Goal: Book appointment/travel/reservation

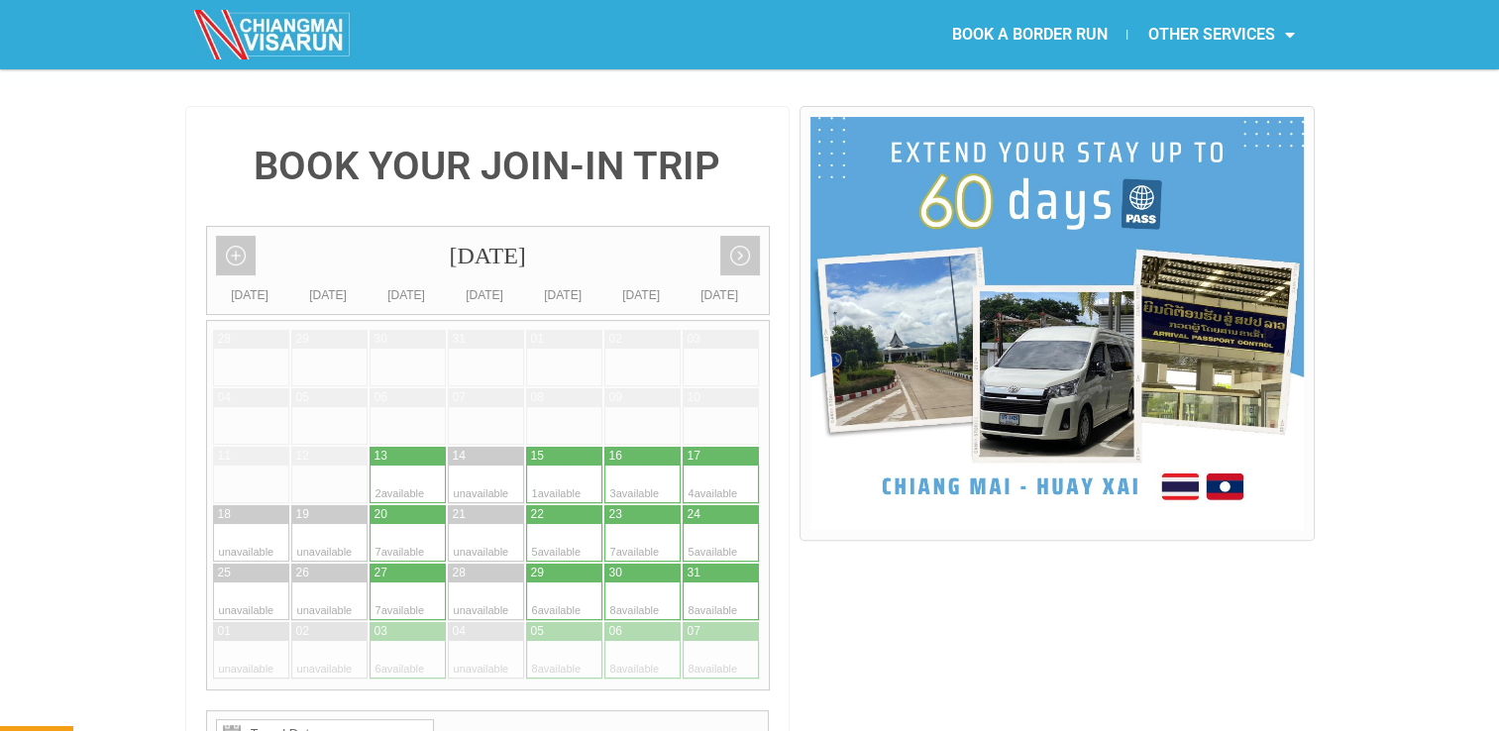
scroll to position [434, 0]
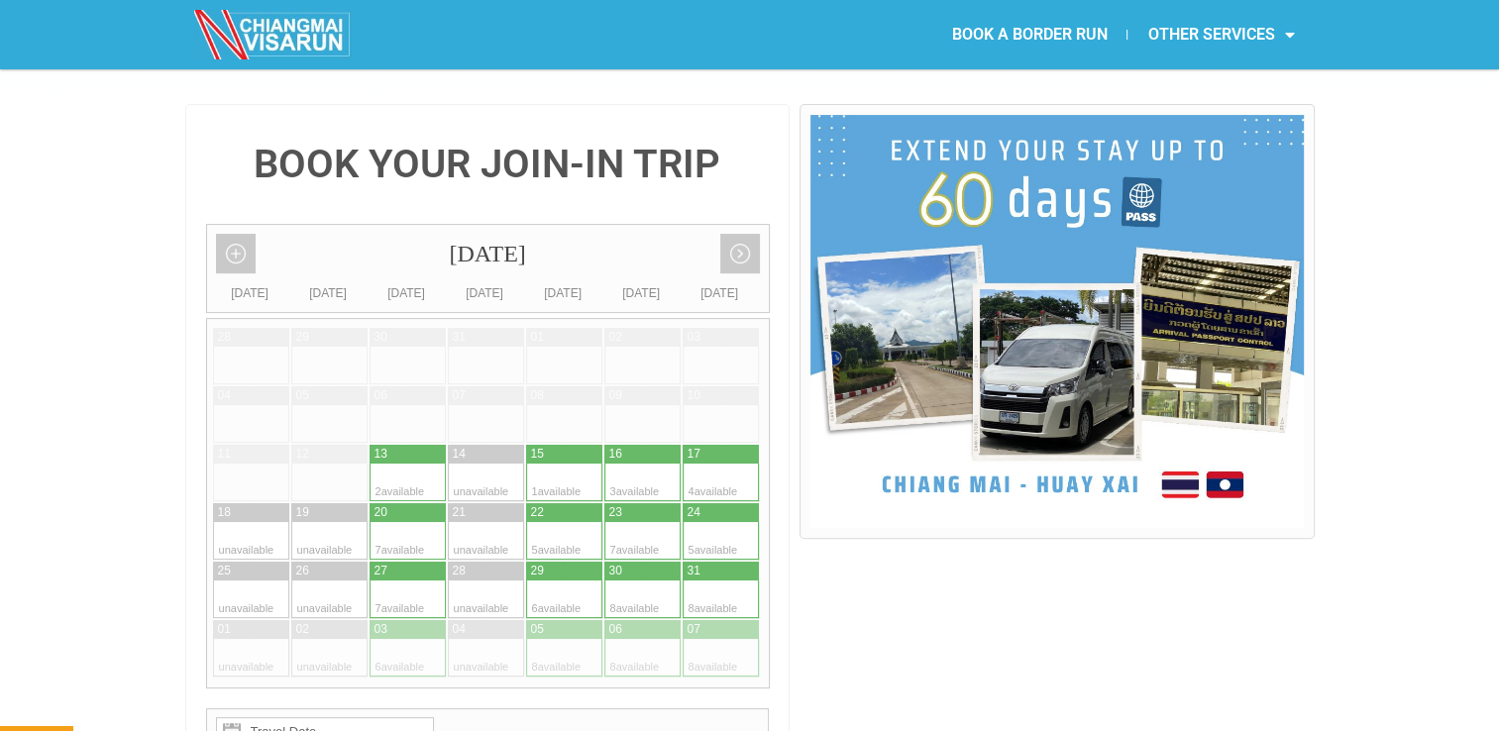
click at [712, 464] on div at bounding box center [702, 483] width 39 height 38
type input "[DATE]"
radio input "true"
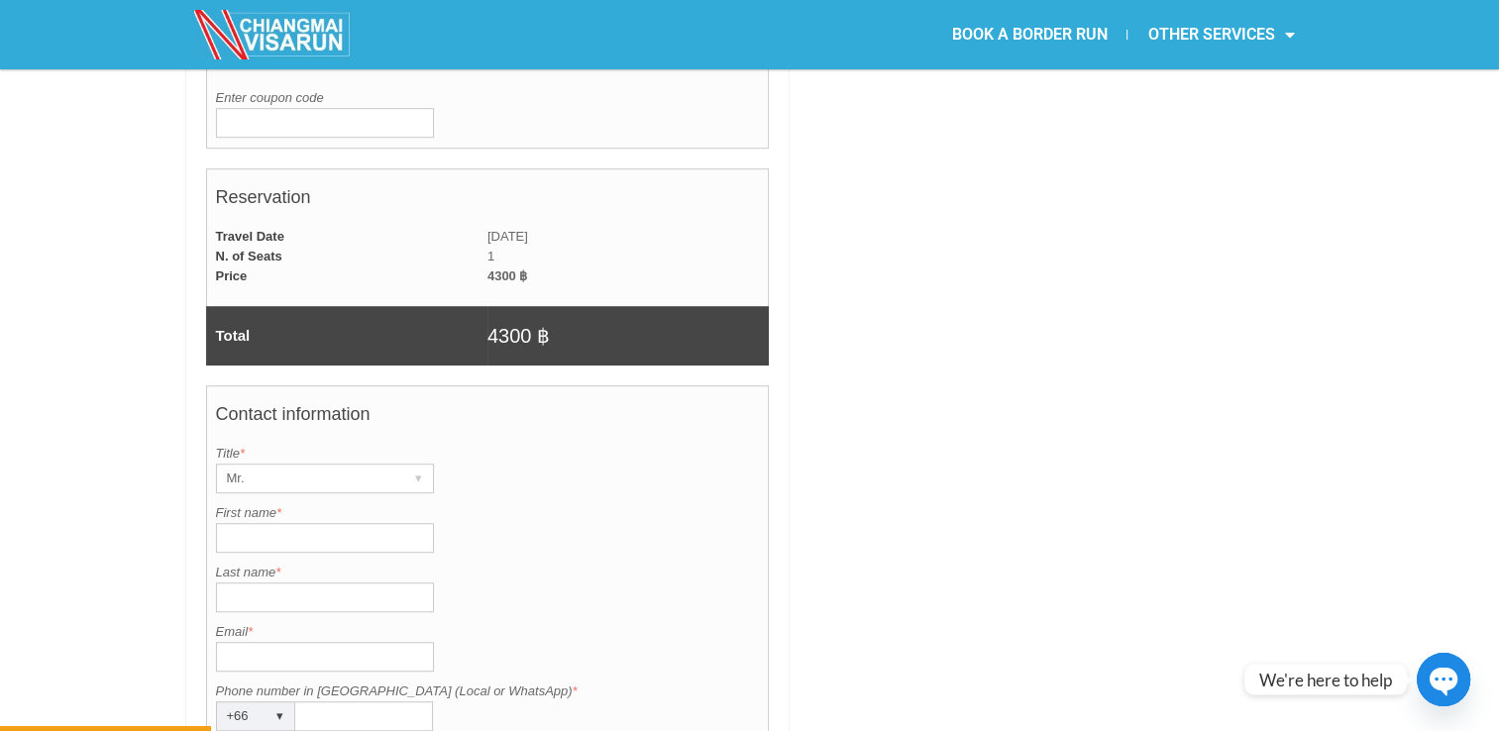
scroll to position [1275, 0]
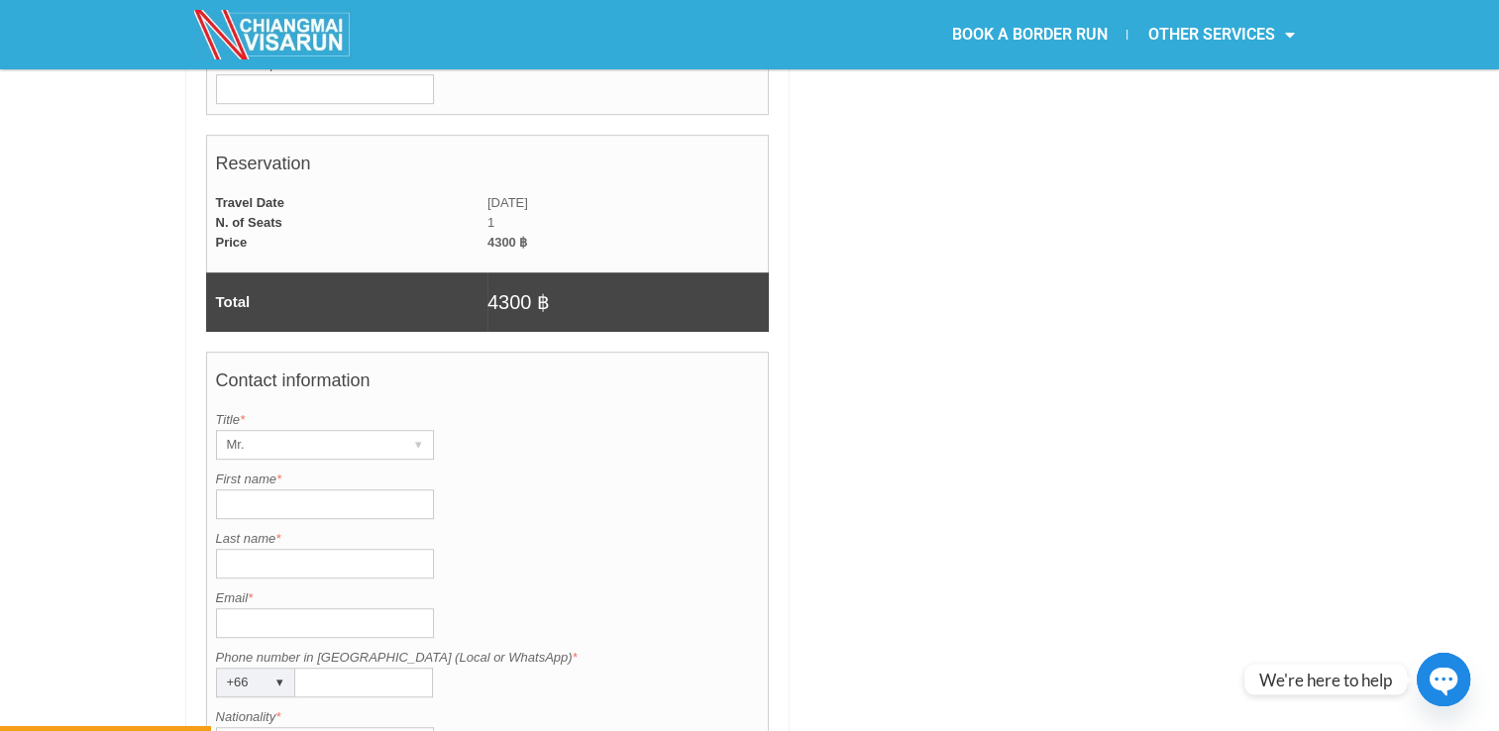
click at [297, 490] on input "First name *" at bounding box center [325, 505] width 218 height 30
type input "t"
type input "Tarquin"
click at [293, 549] on input "Last name *" at bounding box center [325, 564] width 218 height 30
type input "[PERSON_NAME]"
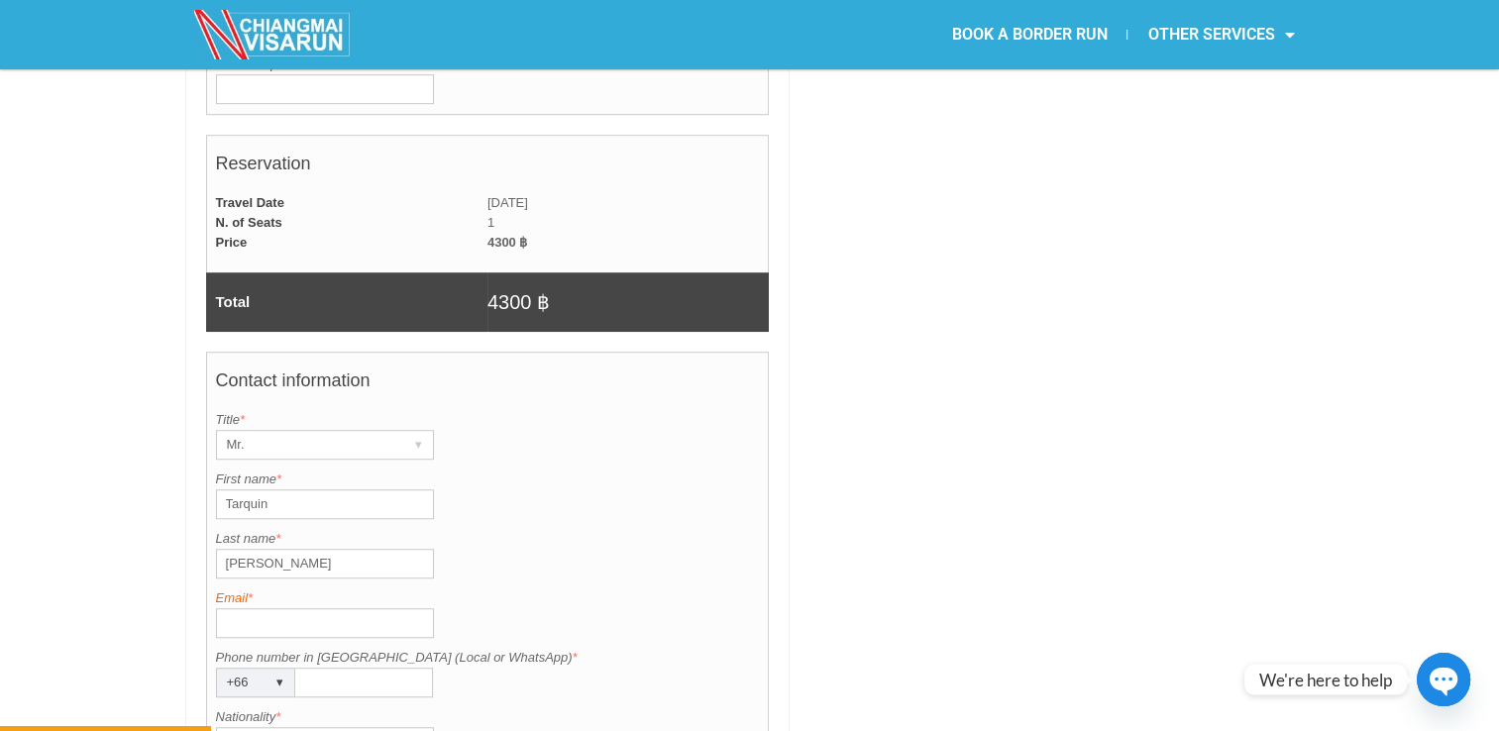
click at [277, 589] on label "Email *" at bounding box center [488, 599] width 544 height 20
click at [277, 608] on input "Email *" at bounding box center [325, 623] width 218 height 30
click at [281, 490] on input "Tarquin" at bounding box center [325, 505] width 218 height 30
type input "TARQUIN"
type input "MACPHERSON"
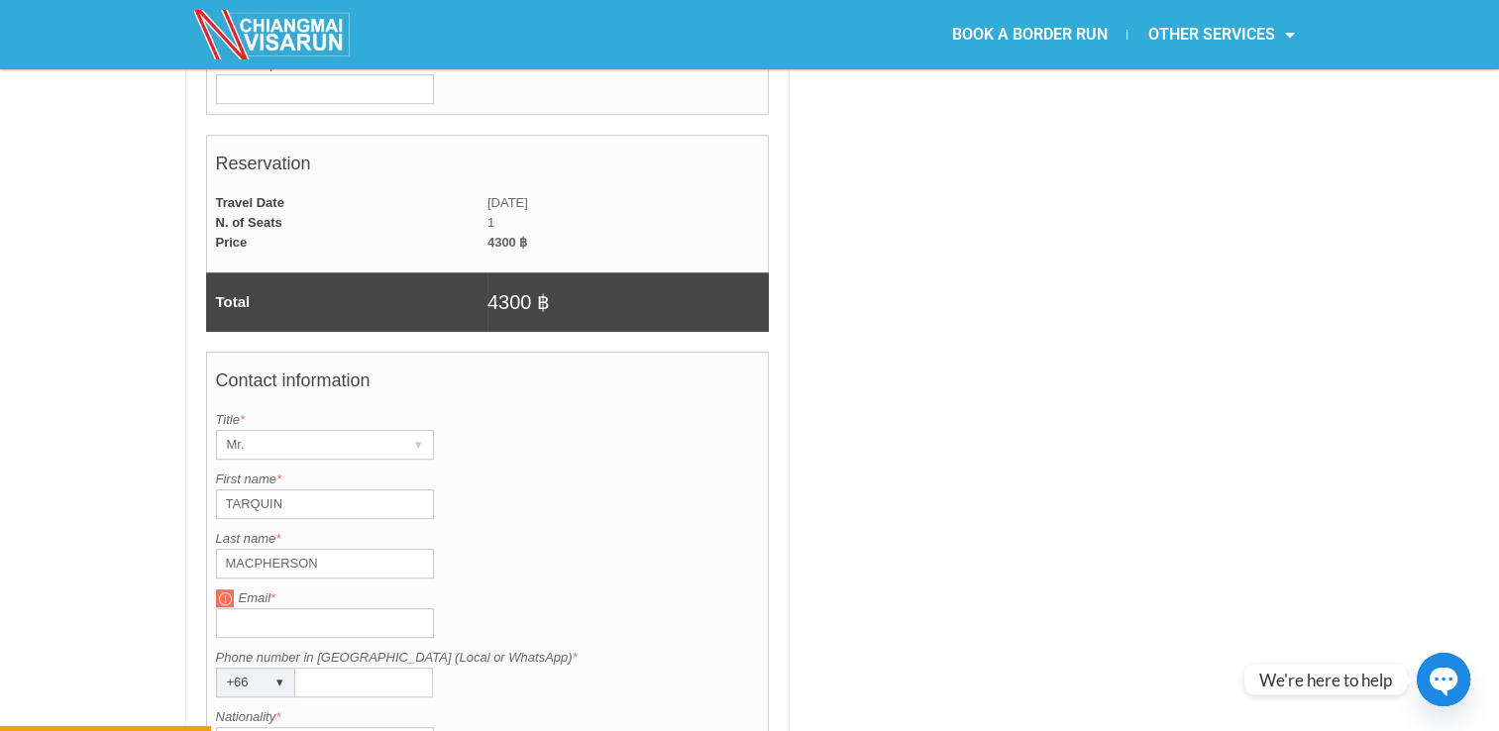
click at [274, 608] on input "Email *" at bounding box center [325, 623] width 218 height 30
type input "T"
type input "[EMAIL_ADDRESS][DOMAIN_NAME]"
click at [378, 668] on input "Phone number in [GEOGRAPHIC_DATA] (Local or WhatsApp) *" at bounding box center [364, 683] width 138 height 30
click at [339, 668] on input "0620100879" at bounding box center [364, 683] width 138 height 30
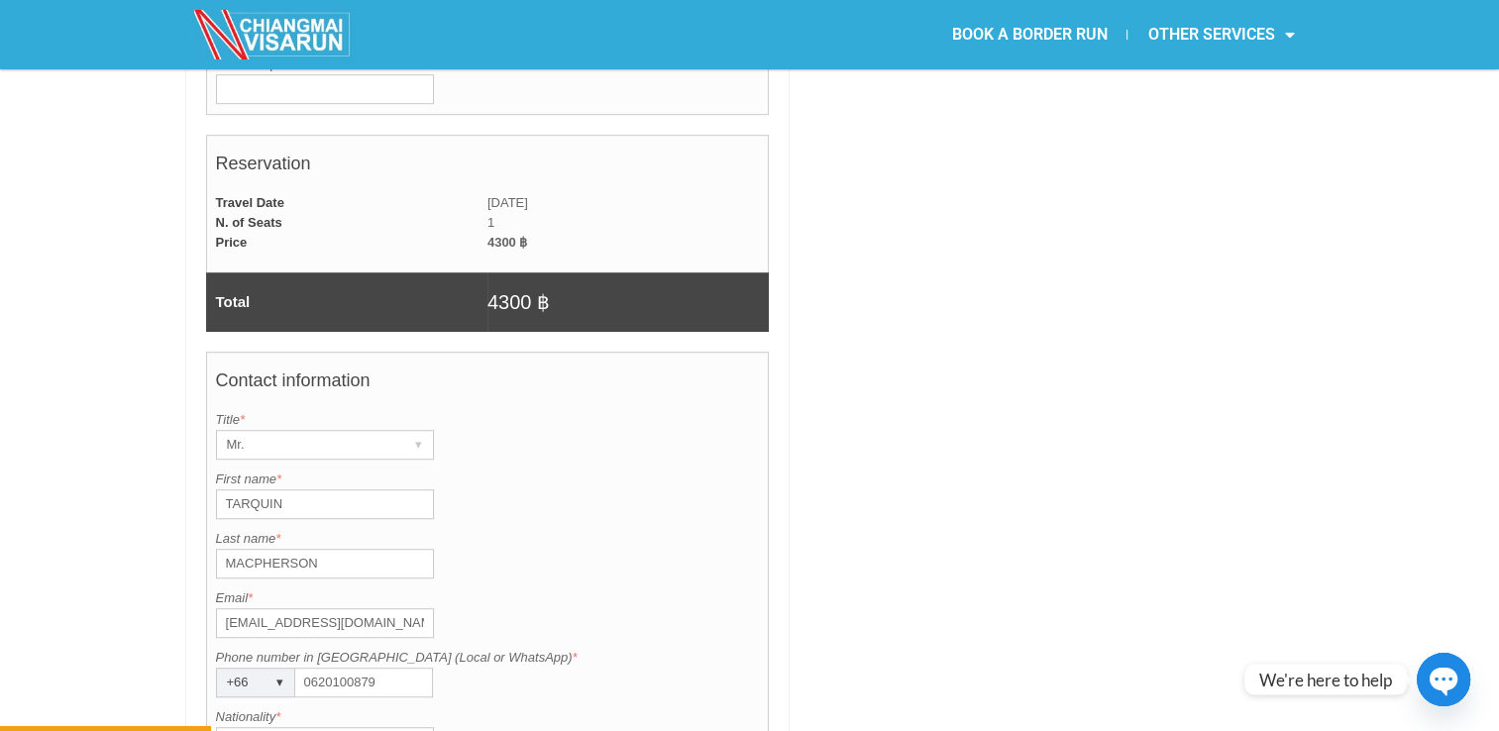
type input "0620100879"
click at [319, 727] on input "Nationality *" at bounding box center [325, 742] width 218 height 30
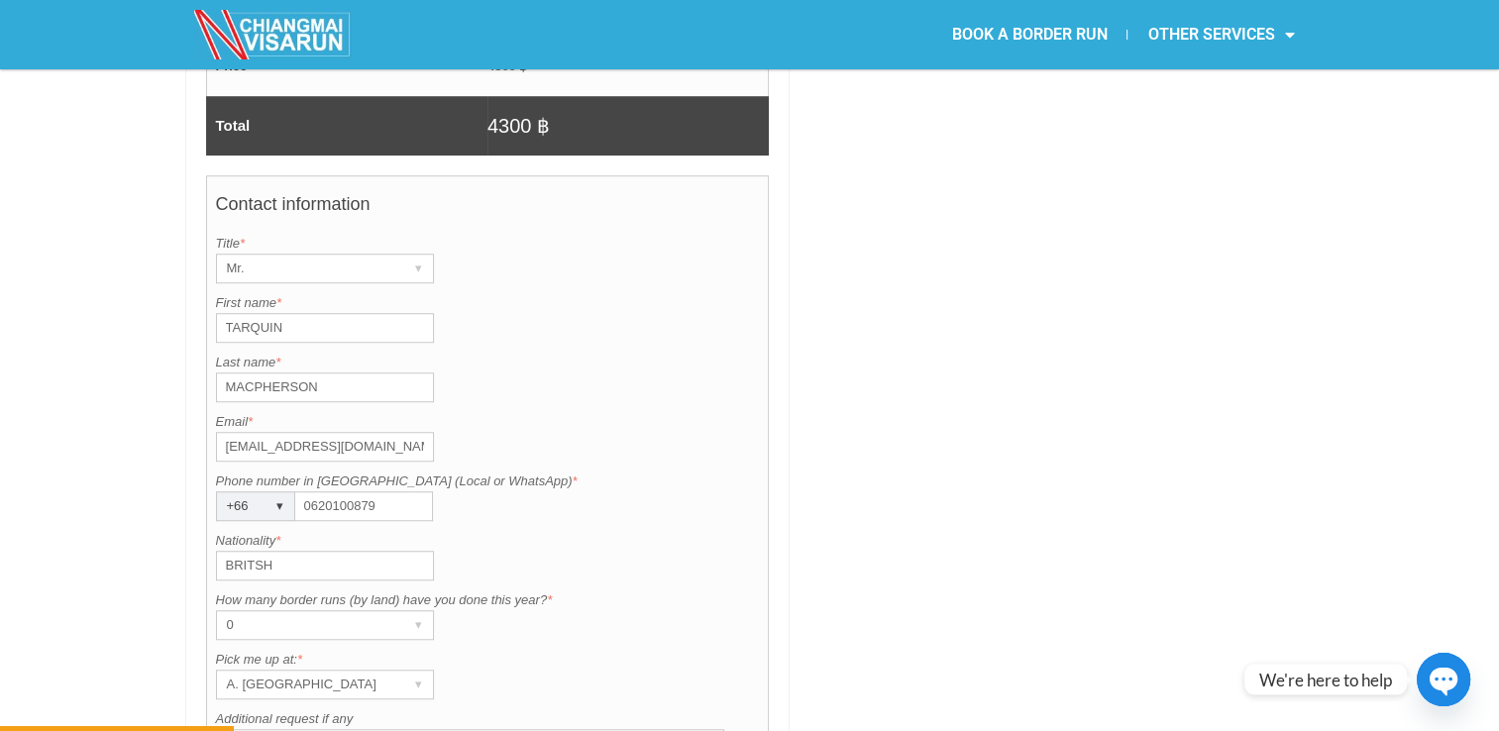
scroll to position [1453, 0]
type input "BRITSH"
click at [412, 610] on div "▾" at bounding box center [419, 624] width 28 height 28
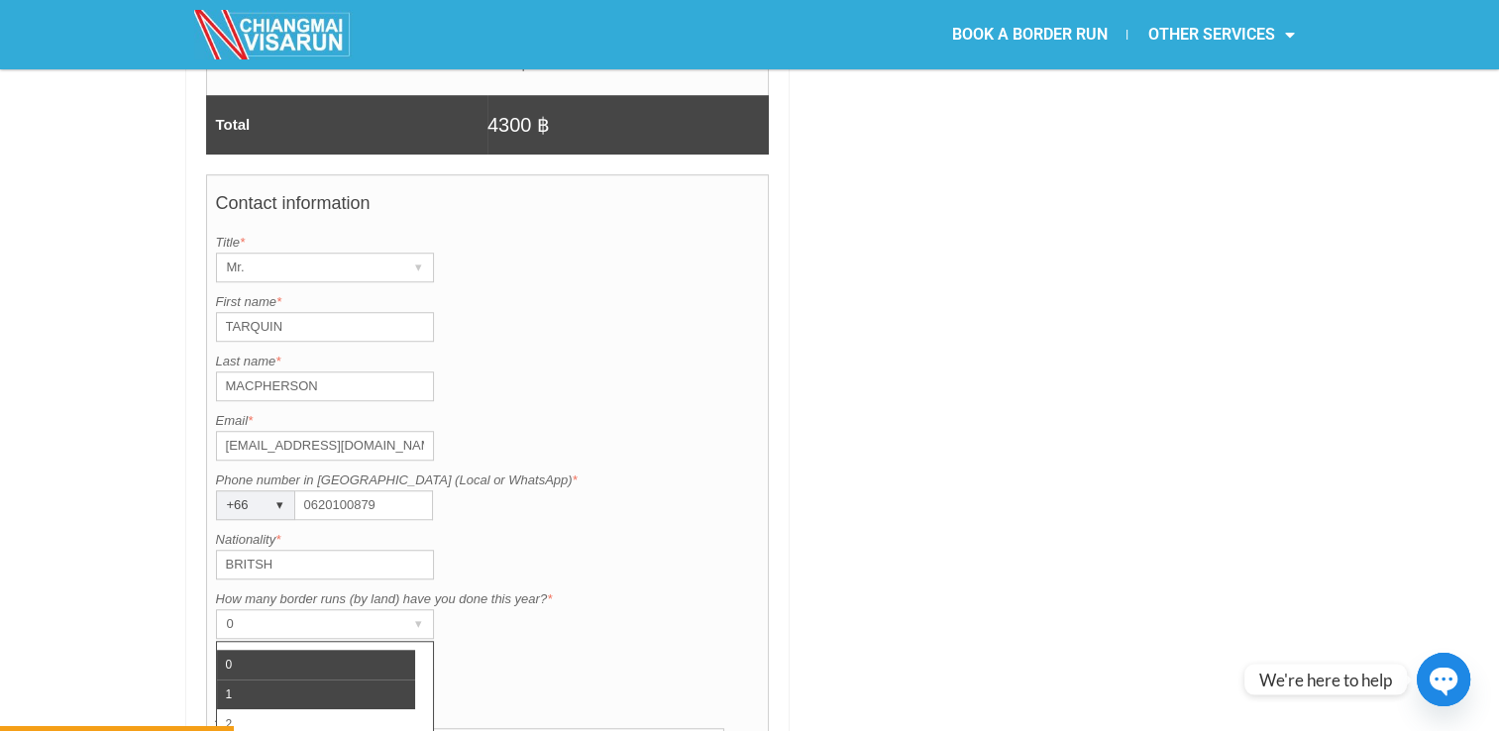
click at [279, 680] on li "1" at bounding box center [316, 695] width 198 height 30
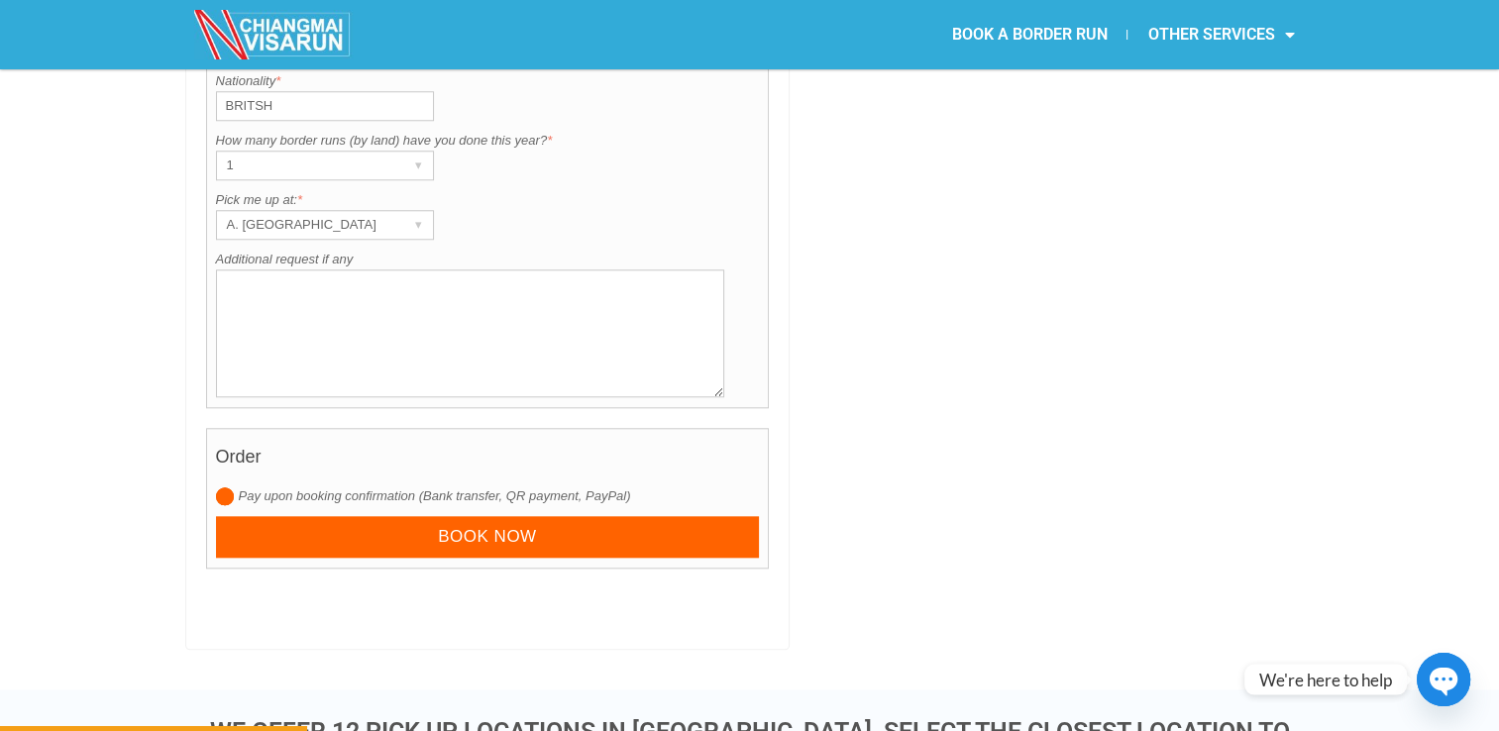
scroll to position [1920, 0]
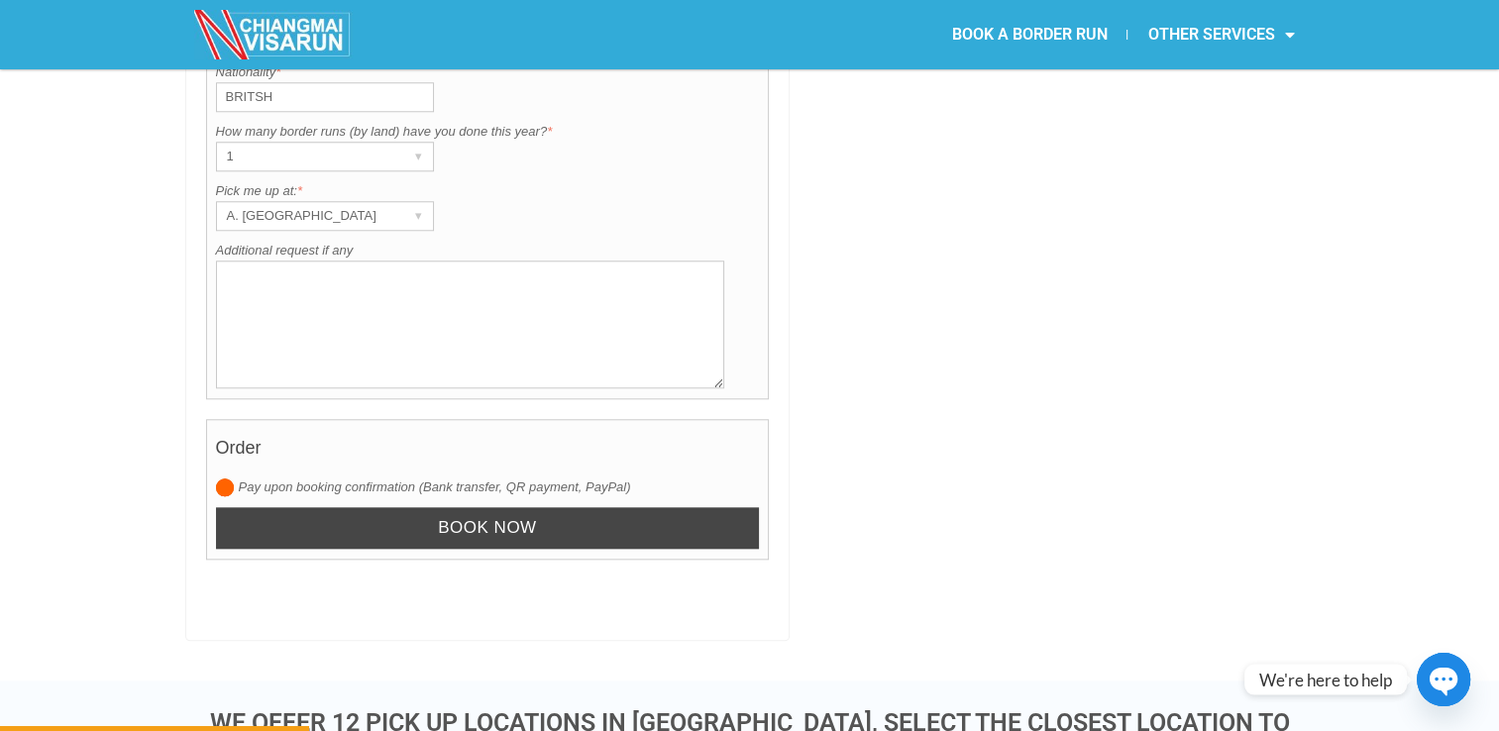
click at [662, 507] on input "Book now" at bounding box center [488, 528] width 544 height 43
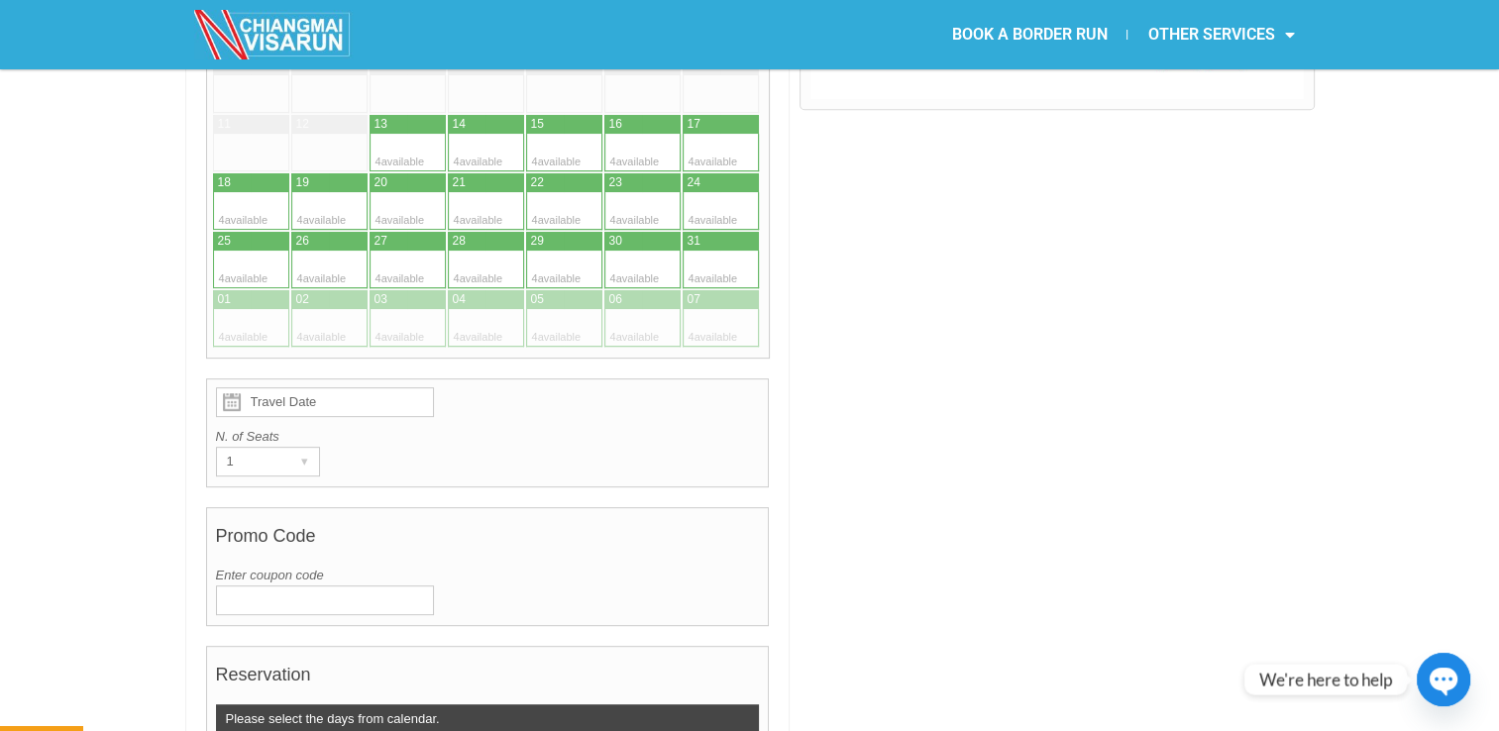
scroll to position [511, 0]
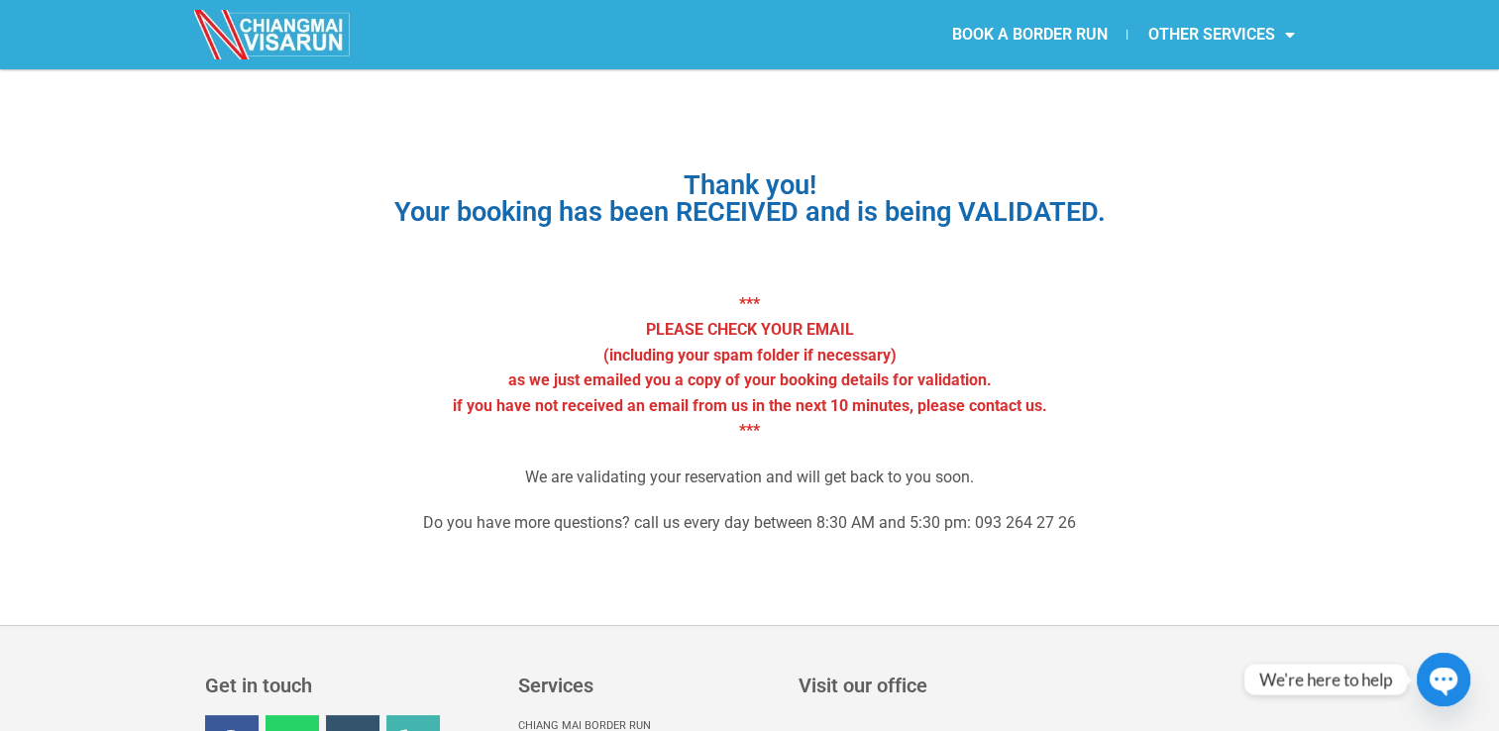
scroll to position [55, 0]
